Goal: Task Accomplishment & Management: Manage account settings

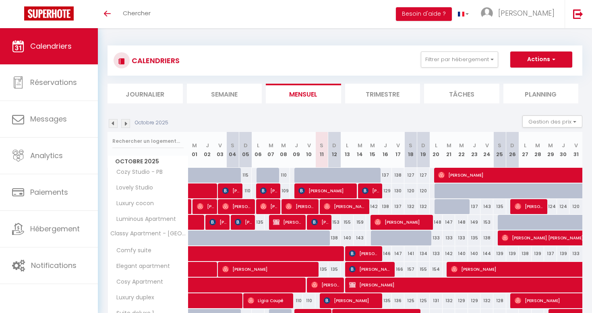
select select
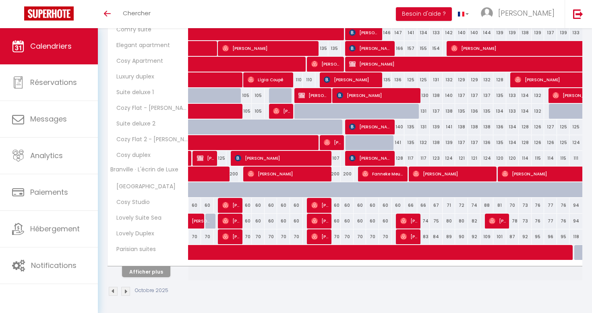
click at [149, 274] on button "Afficher plus" at bounding box center [146, 272] width 48 height 11
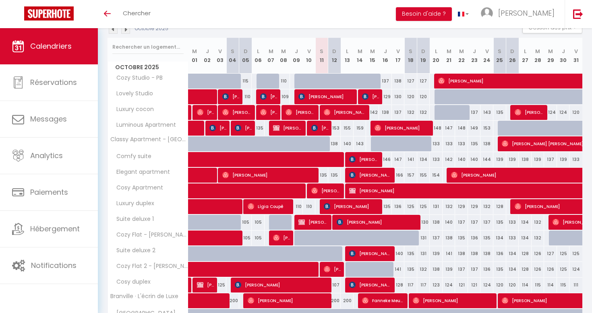
scroll to position [25, 0]
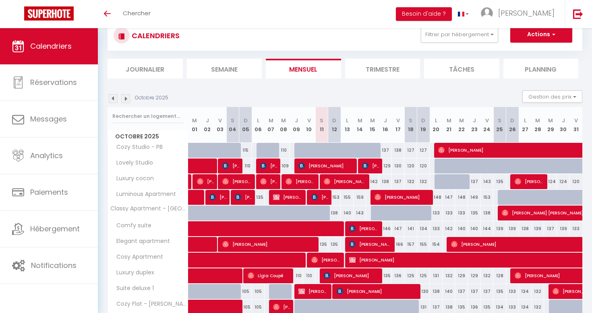
click at [326, 198] on span "Koddy Dereux" at bounding box center [319, 197] width 17 height 15
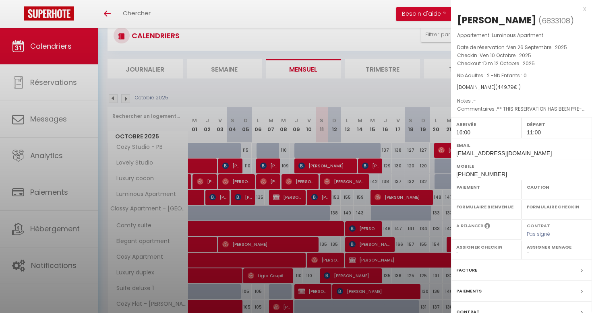
select select "OK"
select select "KO"
select select "1"
select select "0"
select select "1"
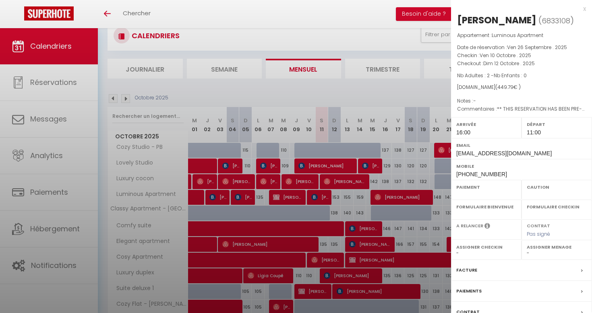
select select
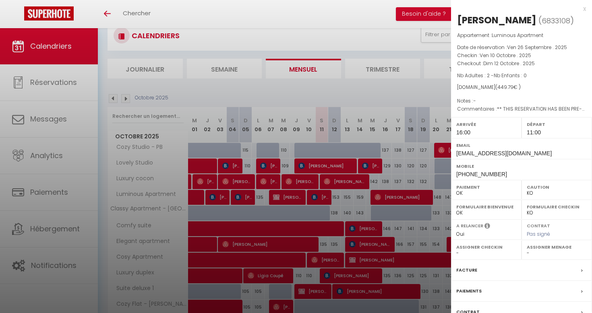
click at [326, 198] on div at bounding box center [296, 156] width 592 height 313
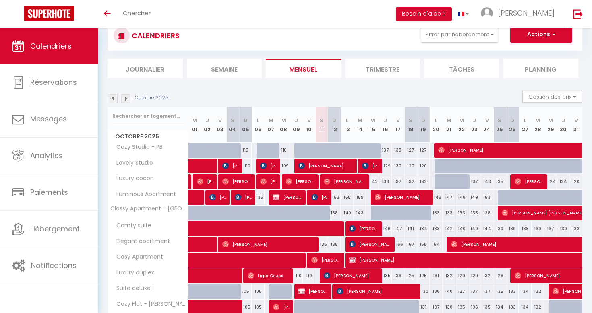
click at [337, 196] on div "153" at bounding box center [334, 197] width 13 height 15
type input "153"
type input "Dim 12 Octobre 2025"
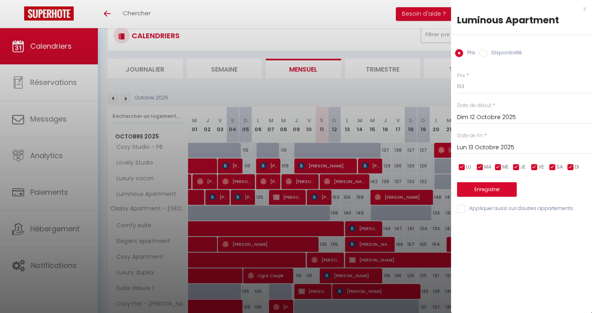
click at [494, 147] on input "Lun 13 Octobre 2025" at bounding box center [524, 148] width 135 height 10
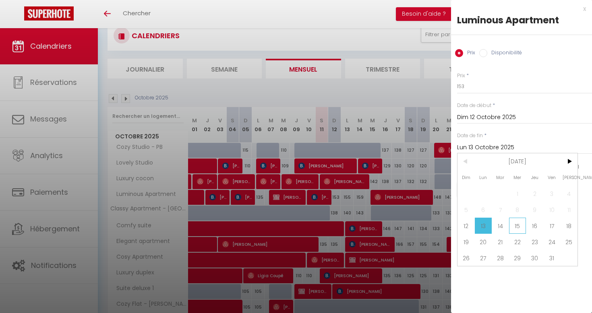
click at [525, 224] on span "15" at bounding box center [517, 226] width 17 height 16
type input "Mer 15 Octobre 2025"
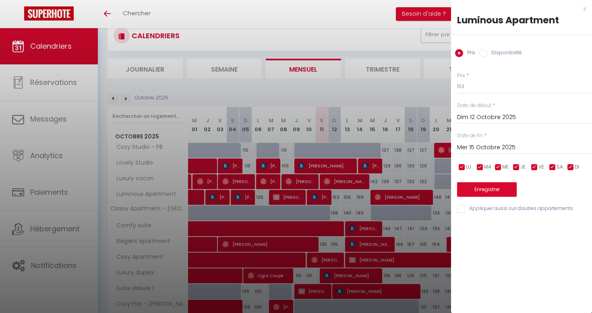
click at [495, 52] on label "Disponibilité" at bounding box center [505, 53] width 35 height 9
click at [488, 52] on input "Disponibilité" at bounding box center [483, 53] width 8 height 8
radio input "true"
radio input "false"
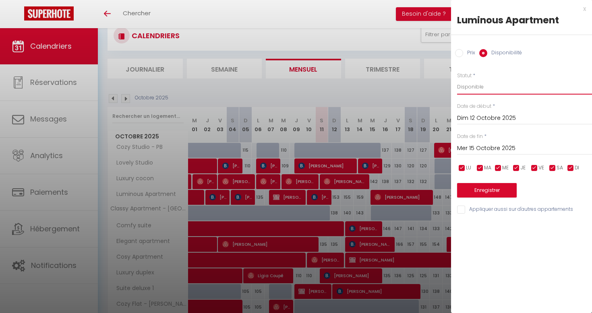
select select "0"
click at [500, 187] on button "Enregistrer" at bounding box center [487, 190] width 60 height 15
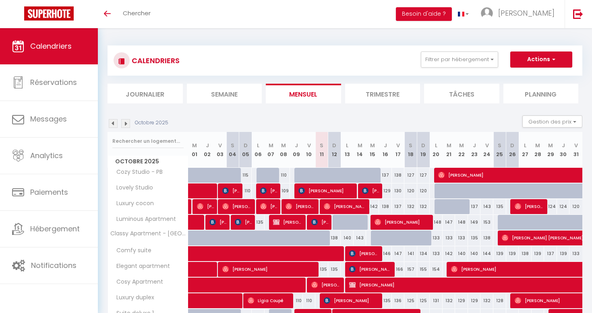
scroll to position [0, 0]
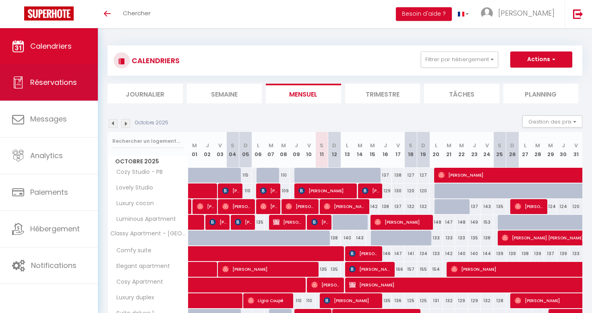
click at [65, 99] on link "Réservations" at bounding box center [49, 82] width 98 height 36
select select "not_cancelled"
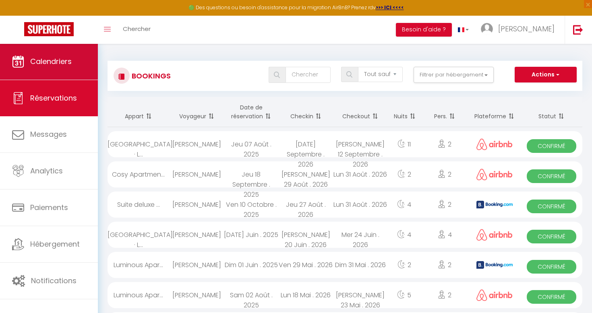
click at [21, 54] on link "Calendriers" at bounding box center [49, 62] width 98 height 36
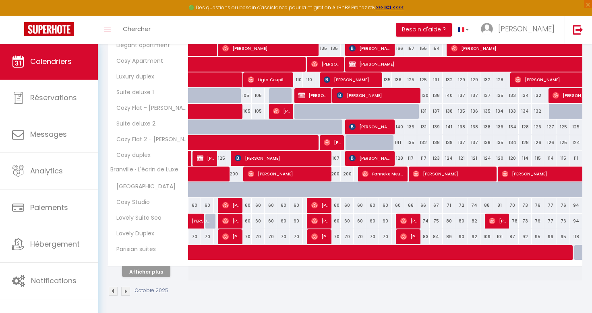
click at [155, 274] on button "Afficher plus" at bounding box center [146, 272] width 48 height 11
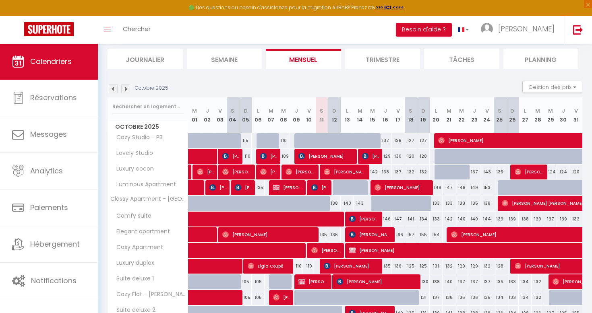
scroll to position [23, 0]
